Goal: Transaction & Acquisition: Book appointment/travel/reservation

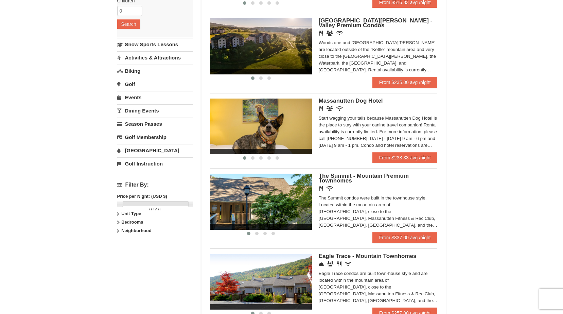
scroll to position [136, 0]
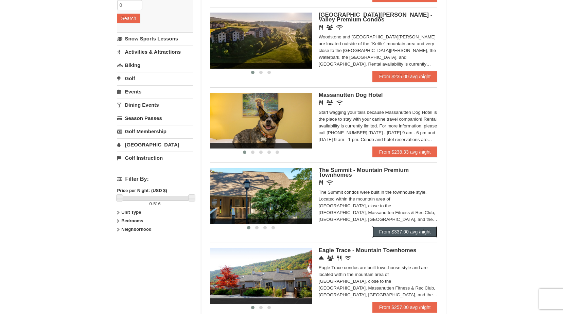
click at [400, 233] on link "From $337.00 avg /night" at bounding box center [404, 231] width 65 height 11
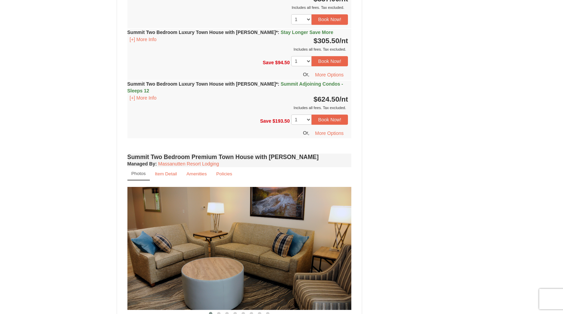
scroll to position [985, 0]
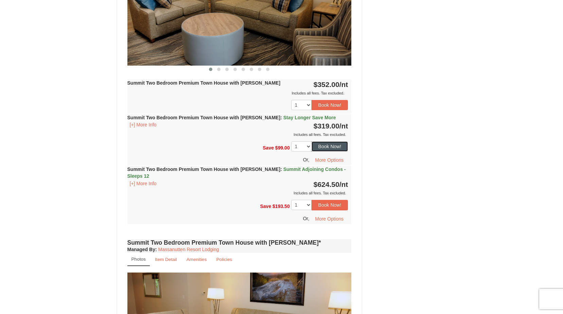
click at [334, 141] on button "Book Now!" at bounding box center [329, 146] width 37 height 10
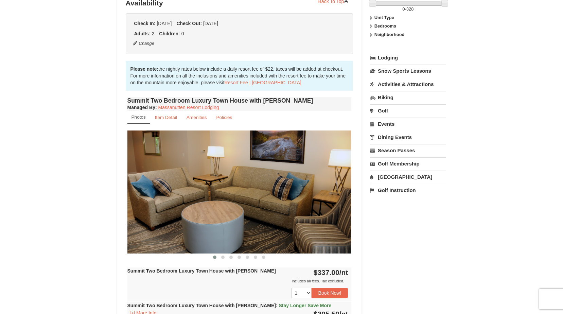
scroll to position [66, 0]
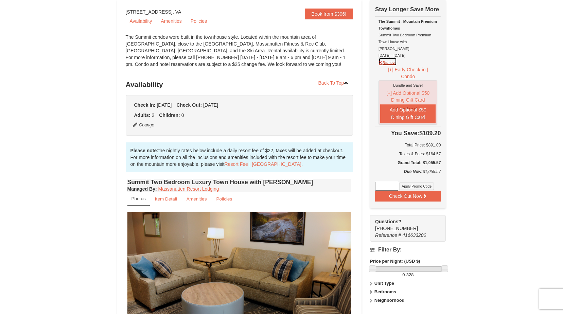
click at [388, 57] on button "Remove" at bounding box center [387, 61] width 18 height 8
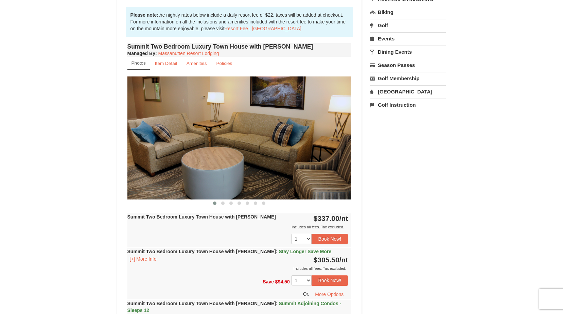
scroll to position [202, 0]
drag, startPoint x: 314, startPoint y: 219, endPoint x: 347, endPoint y: 220, distance: 32.6
click at [347, 220] on strong "$337.00 /nt" at bounding box center [330, 218] width 35 height 8
drag, startPoint x: 347, startPoint y: 220, endPoint x: 305, endPoint y: 215, distance: 42.8
click at [305, 215] on div "Summit Two Bedroom Luxury Town House with Jacuzzi $337.00 /nt Includes all fees…" at bounding box center [239, 230] width 224 height 34
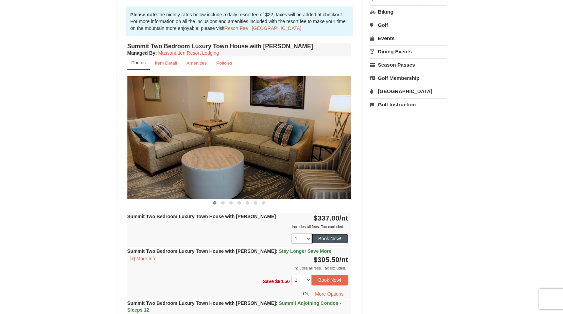
click at [328, 240] on button "Book Now!" at bounding box center [329, 238] width 37 height 10
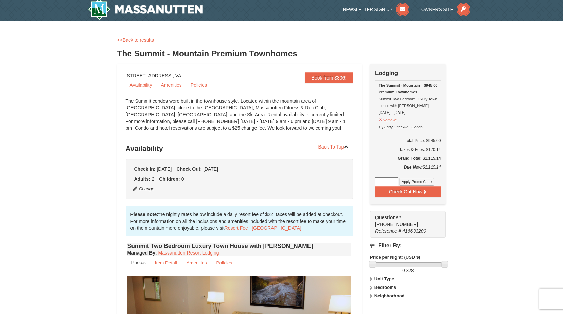
scroll to position [0, 0]
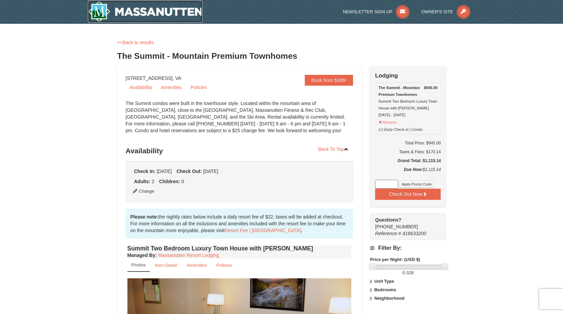
click at [97, 10] on img at bounding box center [145, 12] width 115 height 22
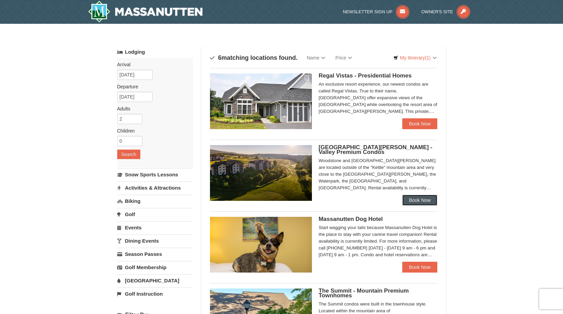
click at [414, 198] on link "Book Now" at bounding box center [419, 200] width 35 height 11
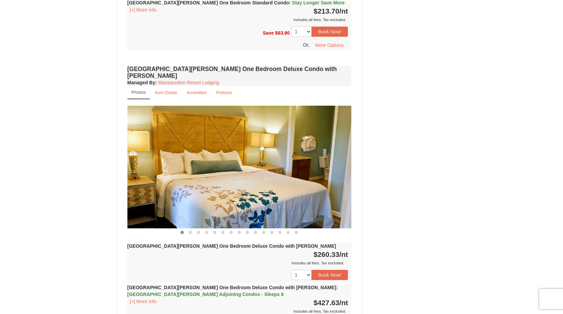
scroll to position [509, 0]
click at [331, 269] on button "Book Now!" at bounding box center [329, 274] width 37 height 10
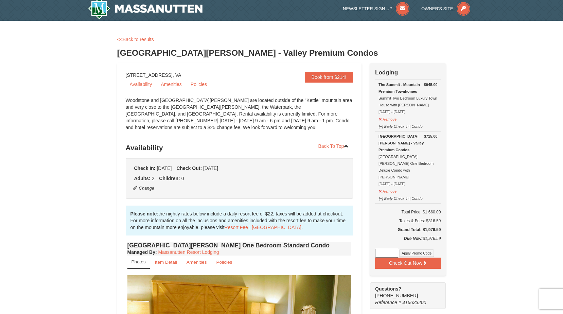
scroll to position [0, 0]
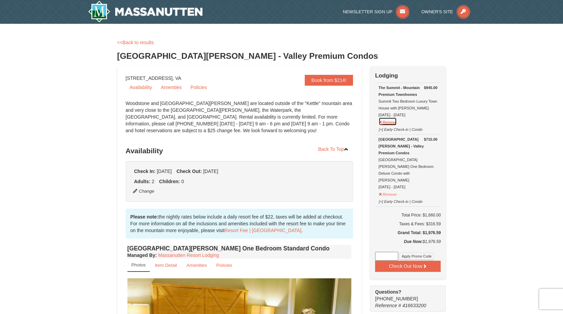
click at [390, 123] on button "Remove" at bounding box center [387, 121] width 18 height 8
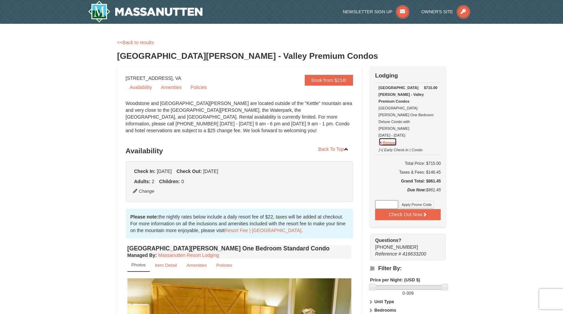
click at [390, 138] on button "Remove" at bounding box center [387, 142] width 18 height 8
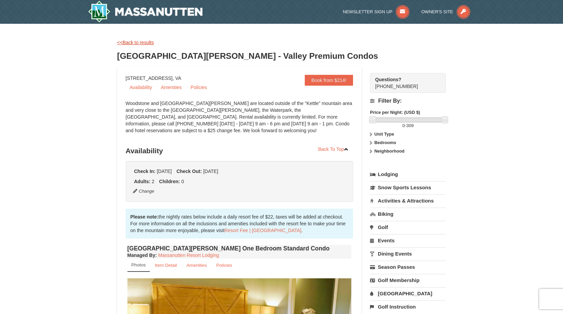
click at [146, 41] on link "<<Back to results" at bounding box center [135, 42] width 37 height 5
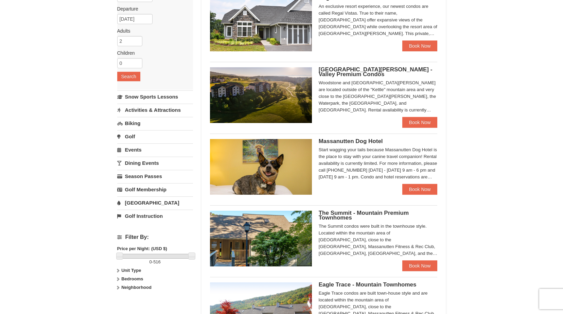
scroll to position [102, 0]
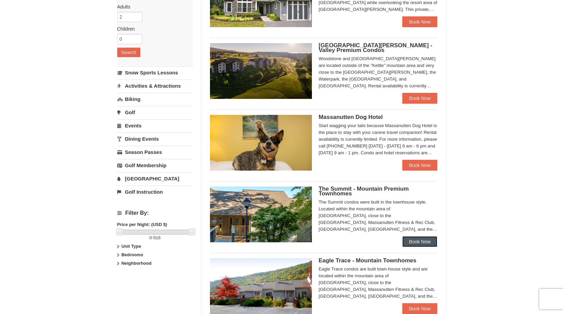
click at [422, 241] on link "Book Now" at bounding box center [419, 241] width 35 height 11
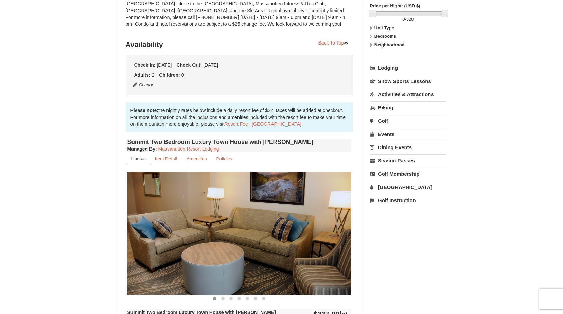
scroll to position [204, 0]
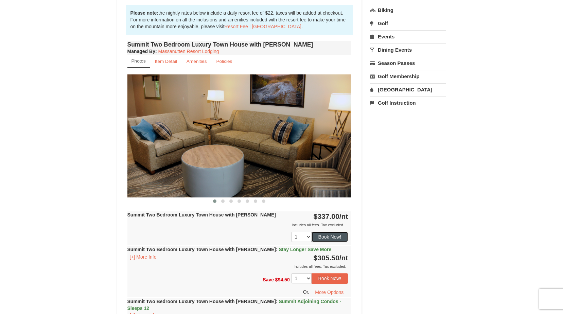
click at [332, 236] on button "Book Now!" at bounding box center [329, 237] width 37 height 10
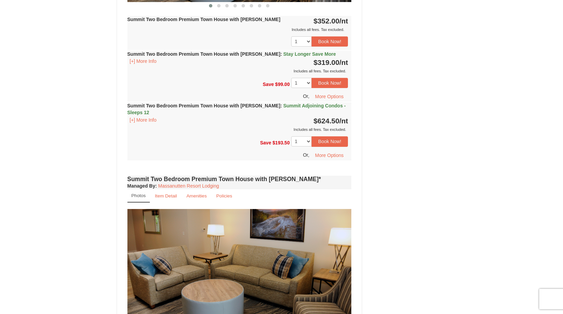
scroll to position [1290, 0]
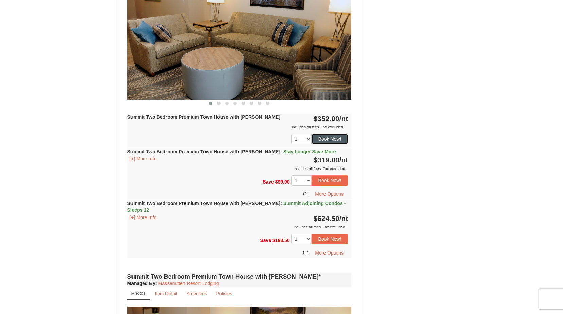
click at [340, 134] on button "Book Now!" at bounding box center [329, 139] width 37 height 10
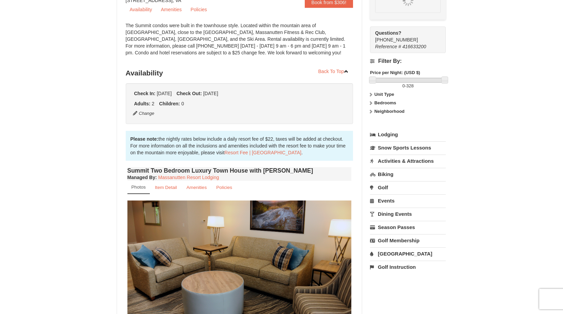
scroll to position [66, 0]
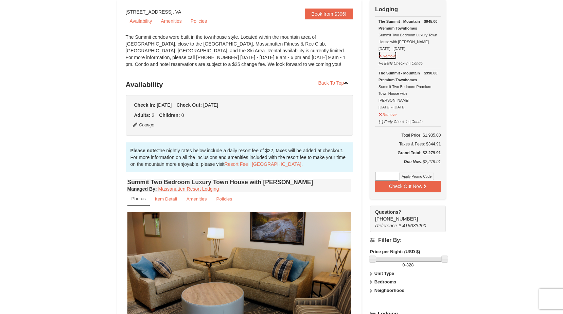
click at [392, 57] on button "Remove" at bounding box center [387, 55] width 18 height 8
